Goal: Task Accomplishment & Management: Use online tool/utility

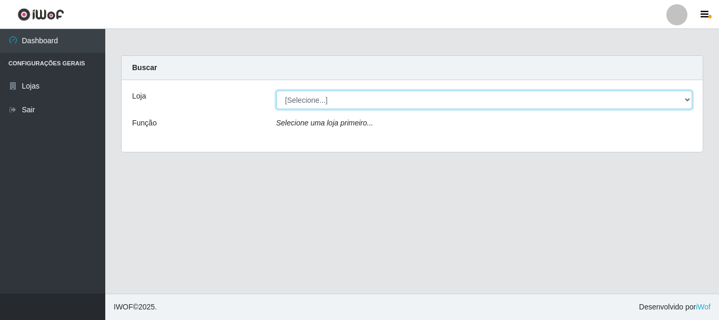
click at [300, 95] on select "[Selecione...] [GEOGRAPHIC_DATA] [GEOGRAPHIC_DATA]" at bounding box center [484, 100] width 416 height 18
select select "64"
click at [276, 91] on select "[Selecione...] [GEOGRAPHIC_DATA] [GEOGRAPHIC_DATA]" at bounding box center [484, 100] width 416 height 18
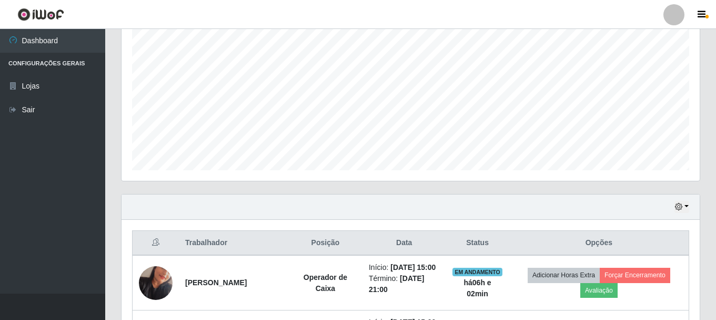
scroll to position [211, 0]
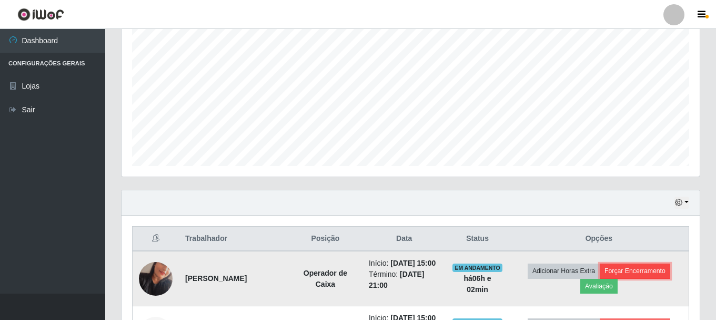
click at [652, 274] on button "Forçar Encerramento" at bounding box center [635, 270] width 71 height 15
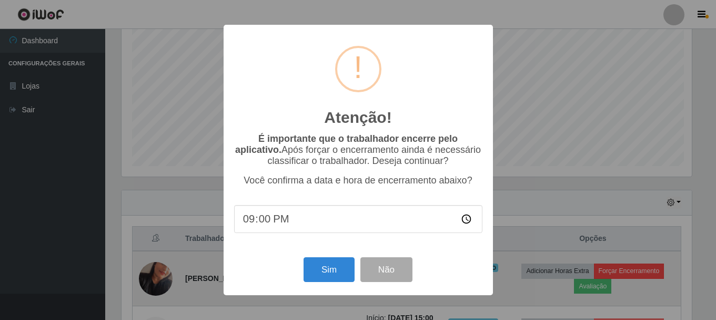
scroll to position [218, 573]
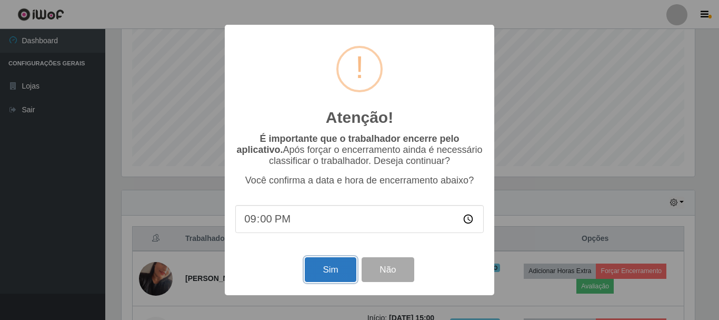
click at [338, 276] on button "Sim" at bounding box center [330, 269] width 51 height 25
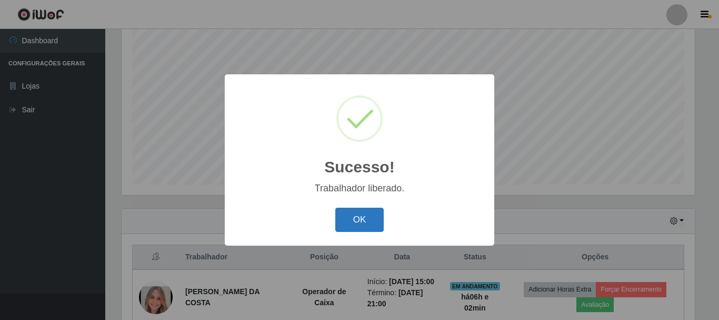
click at [353, 219] on button "OK" at bounding box center [359, 219] width 49 height 25
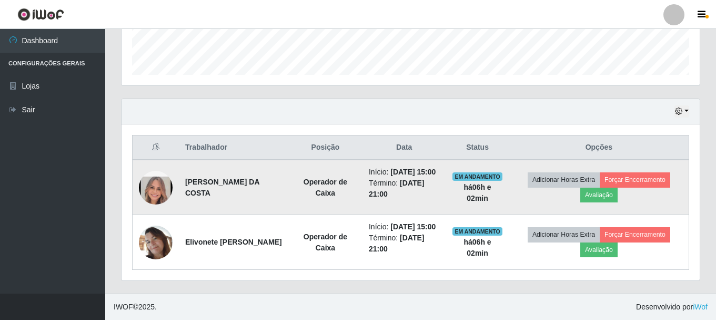
scroll to position [324, 0]
click at [641, 172] on button "Forçar Encerramento" at bounding box center [635, 179] width 71 height 15
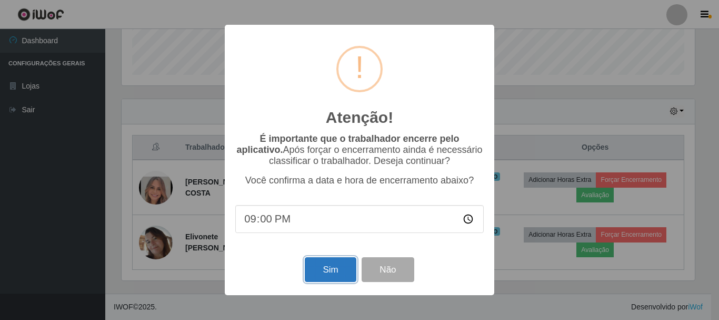
click at [323, 271] on button "Sim" at bounding box center [330, 269] width 51 height 25
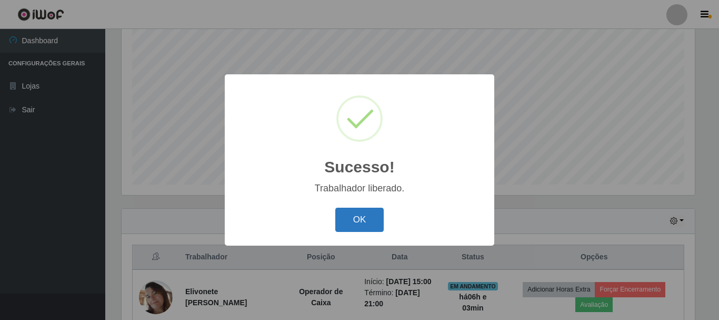
click at [364, 216] on button "OK" at bounding box center [359, 219] width 49 height 25
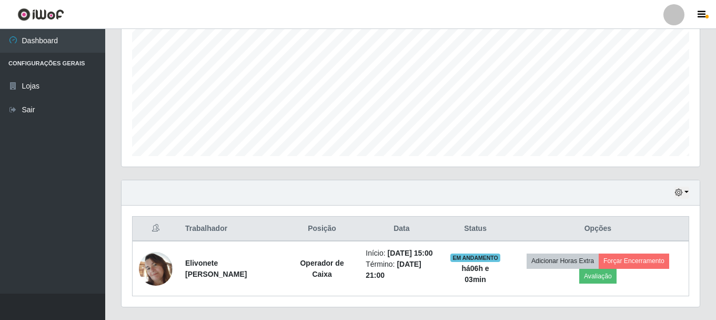
scroll to position [247, 0]
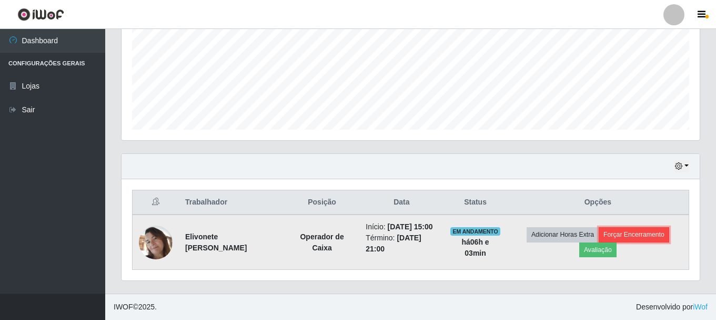
click at [650, 232] on button "Forçar Encerramento" at bounding box center [634, 234] width 71 height 15
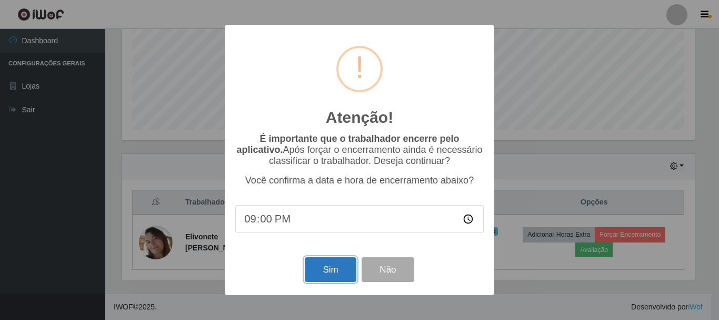
click at [324, 271] on button "Sim" at bounding box center [330, 269] width 51 height 25
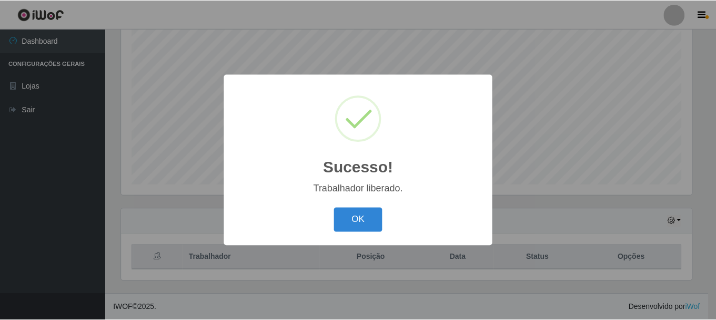
scroll to position [0, 0]
click at [358, 220] on button "OK" at bounding box center [359, 219] width 49 height 25
